Goal: Communication & Community: Answer question/provide support

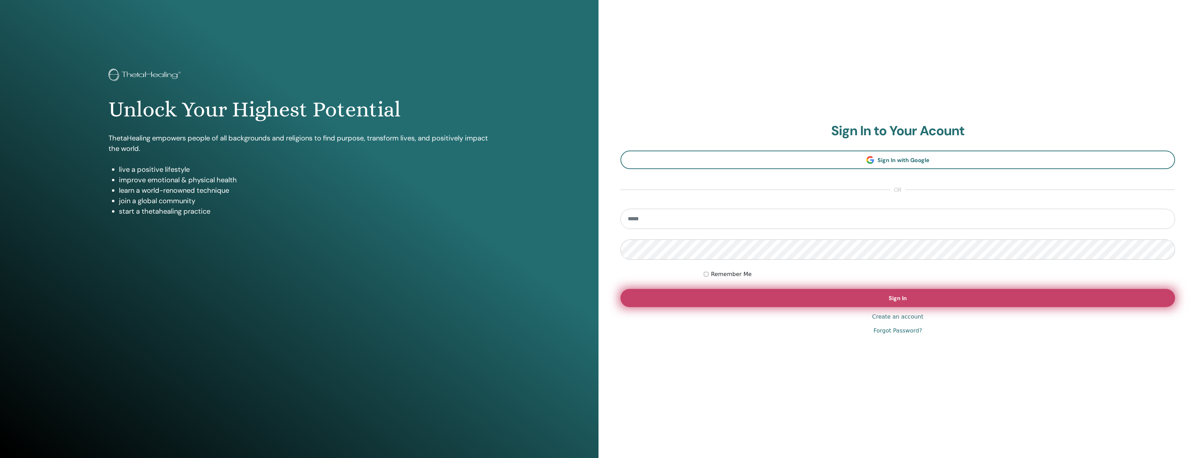
type input "**********"
drag, startPoint x: 883, startPoint y: 301, endPoint x: 887, endPoint y: 302, distance: 4.2
click at [882, 300] on button "Sign In" at bounding box center [897, 298] width 554 height 18
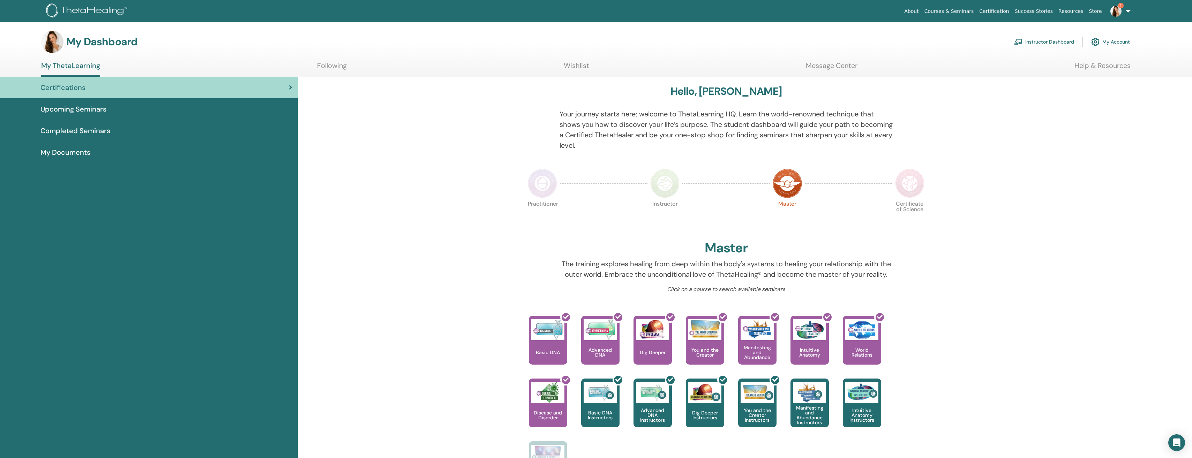
click at [1127, 9] on link "1" at bounding box center [1118, 11] width 29 height 22
click at [1104, 119] on span "Notifications" at bounding box center [1095, 120] width 28 height 6
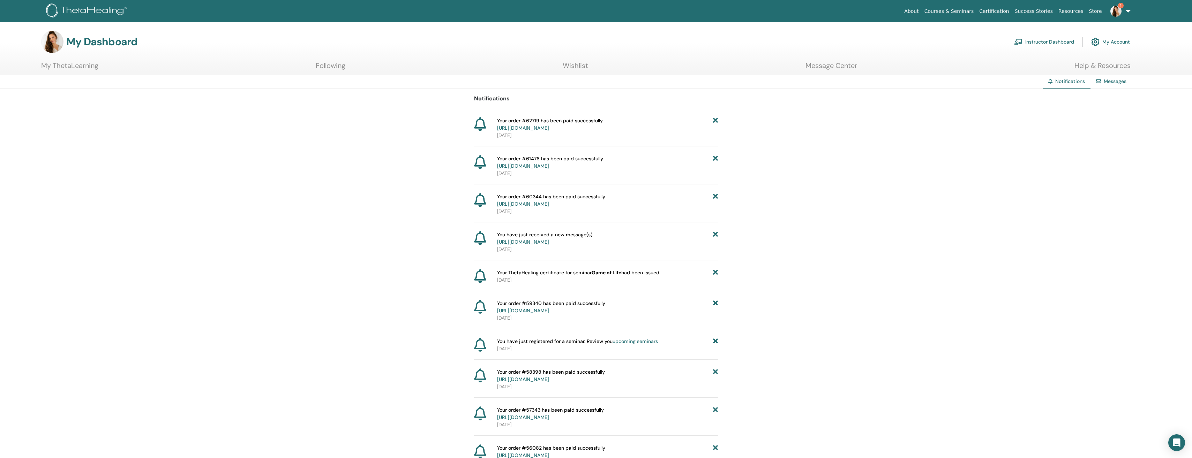
click at [1129, 10] on link "1" at bounding box center [1118, 11] width 29 height 22
click at [1095, 132] on span "Messages" at bounding box center [1092, 131] width 23 height 6
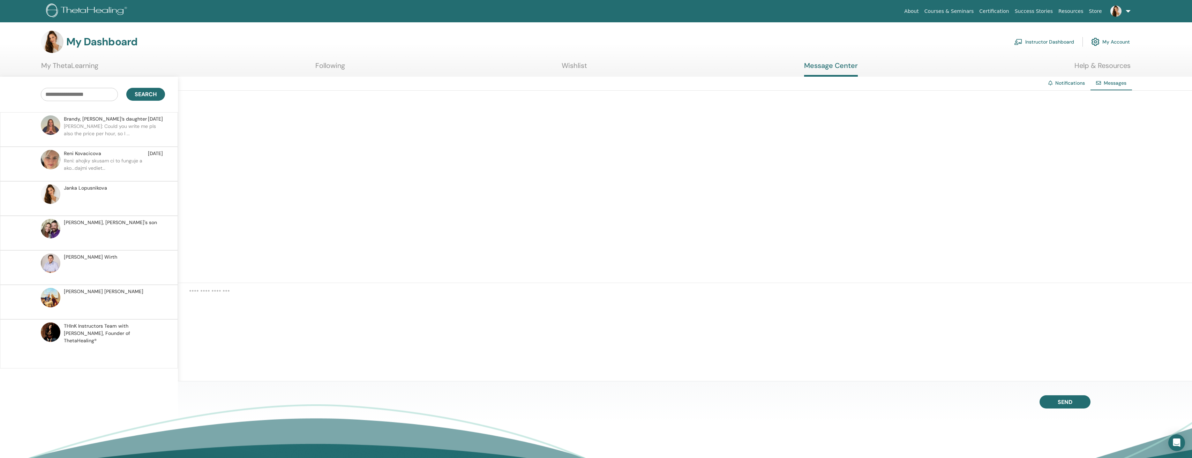
click at [104, 123] on p "Janka: Could you write me pls also the price per hour, so I ..." at bounding box center [114, 133] width 101 height 21
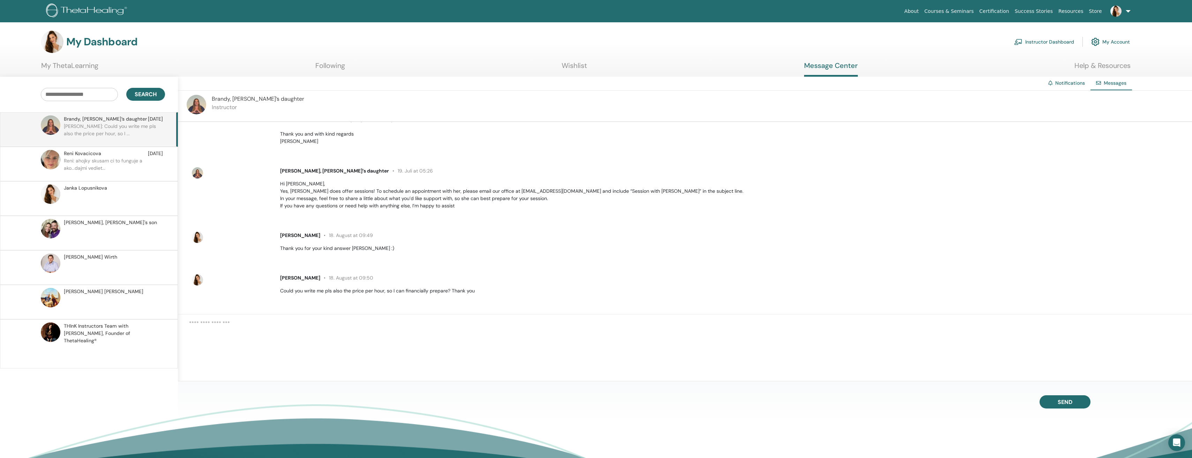
click at [1134, 10] on ul "About Courses & Seminars Certification Success Stories Resources Store JL Janka…" at bounding box center [1017, 11] width 274 height 22
click at [1126, 9] on link at bounding box center [1118, 11] width 29 height 22
